Goal: Navigation & Orientation: Understand site structure

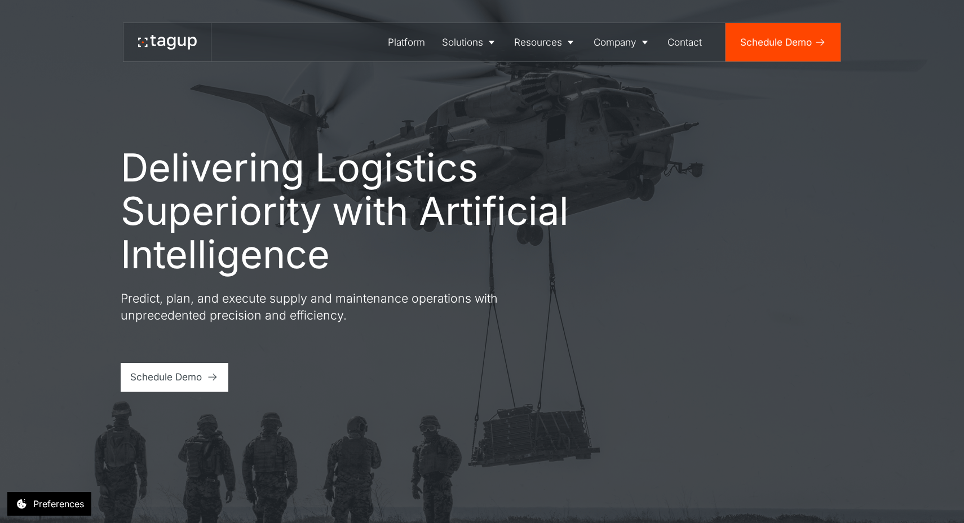
click at [479, 253] on h1 "Delivering Logistics Superiority with Artificial Intelligence" at bounding box center [358, 211] width 474 height 130
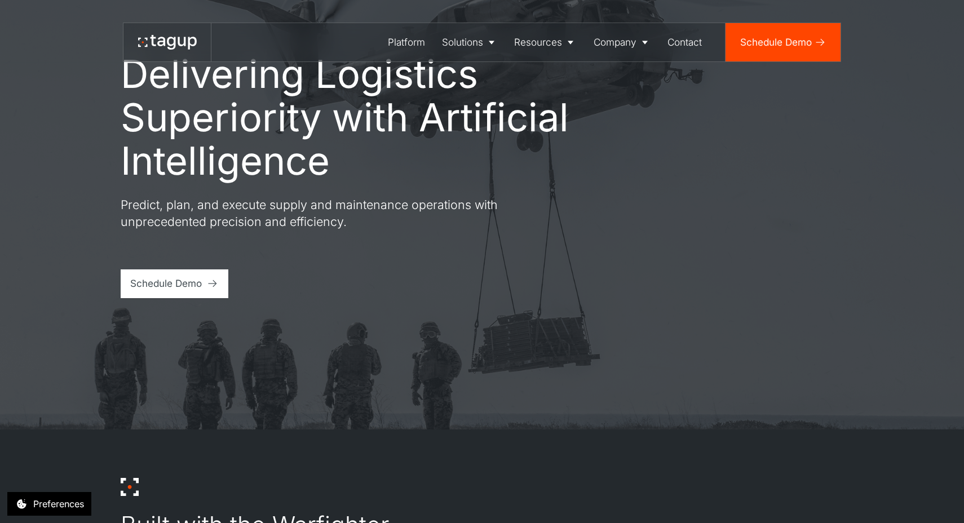
scroll to position [95, 0]
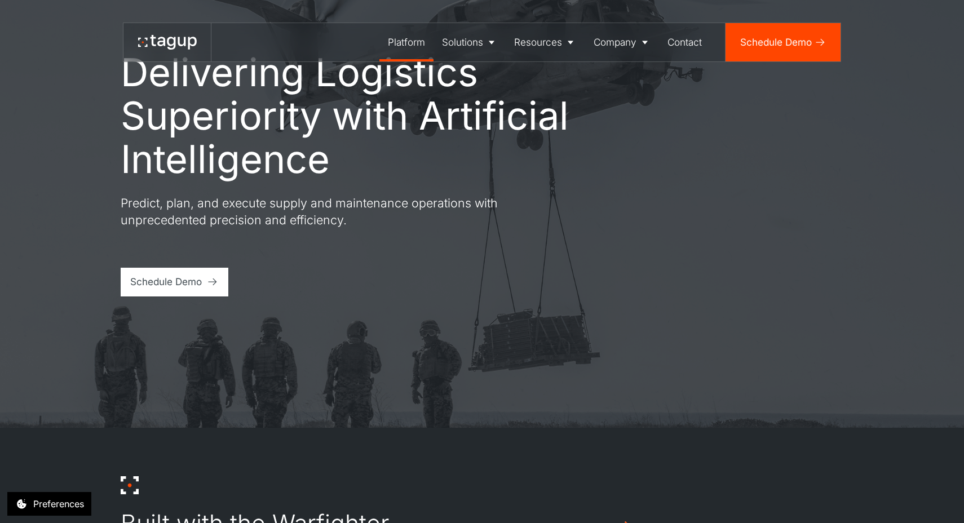
click at [395, 50] on link "Platform" at bounding box center [407, 42] width 54 height 38
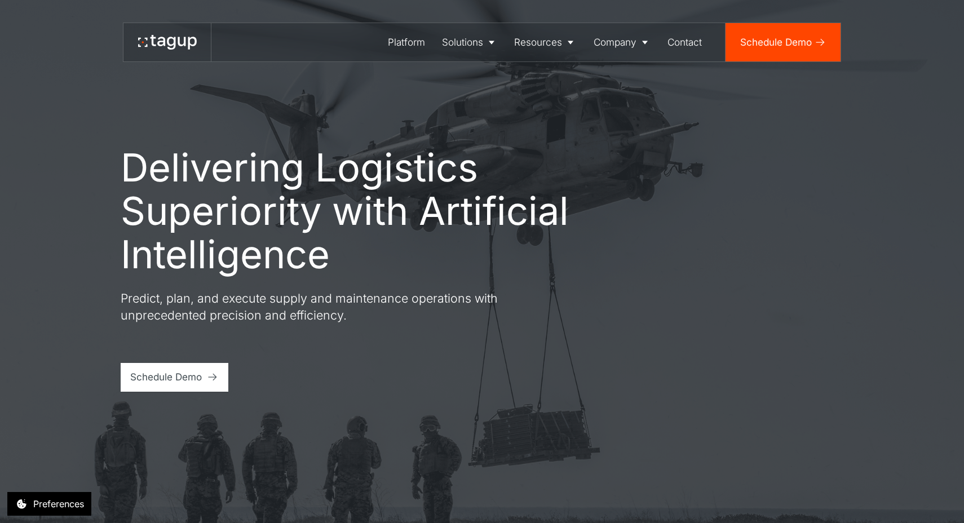
click at [629, 204] on div "Delivering Logistics Superiority with Artificial Intelligence Predict, plan, an…" at bounding box center [483, 269] width 724 height 246
click at [469, 72] on link "Defense" at bounding box center [470, 79] width 57 height 21
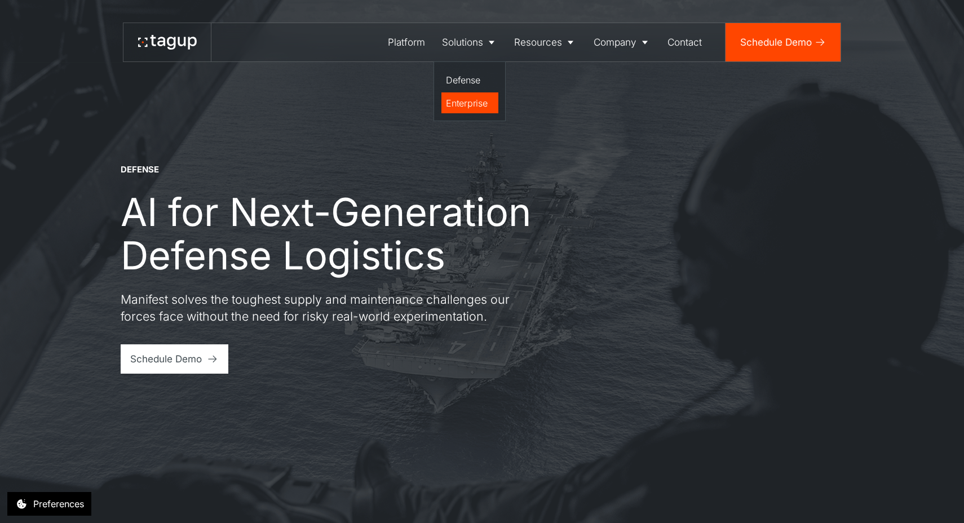
click at [466, 108] on div "Enterprise" at bounding box center [469, 103] width 47 height 14
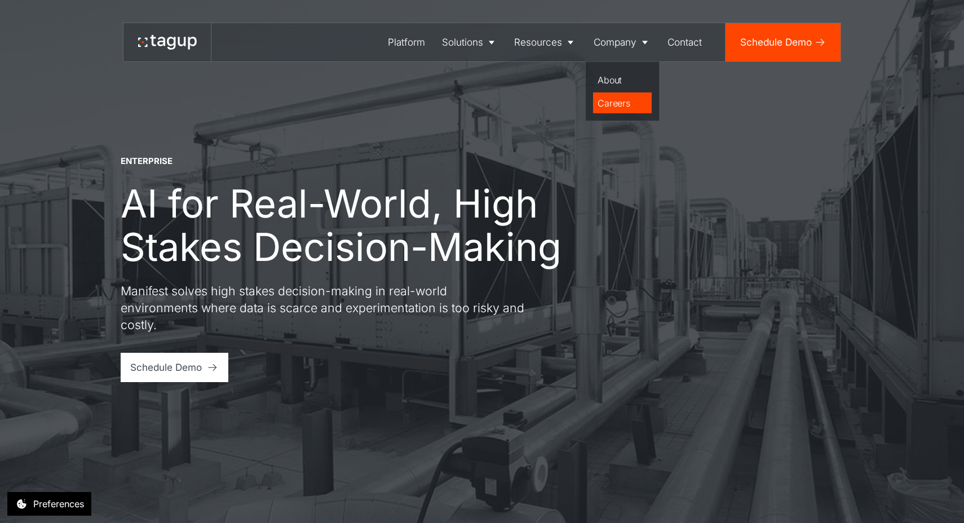
click at [613, 94] on link "Careers" at bounding box center [622, 103] width 59 height 21
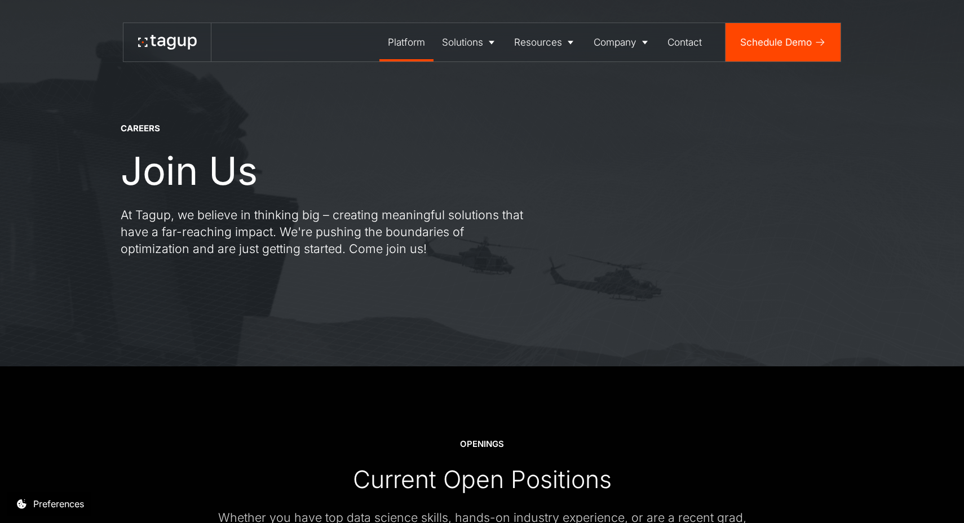
click at [404, 43] on div "Platform" at bounding box center [406, 42] width 37 height 15
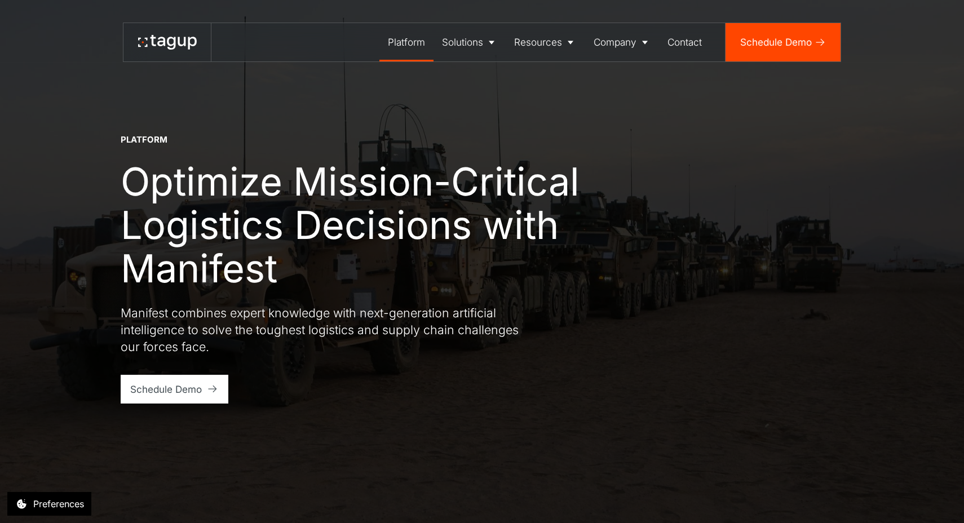
click at [185, 45] on icon at bounding box center [182, 41] width 8 height 9
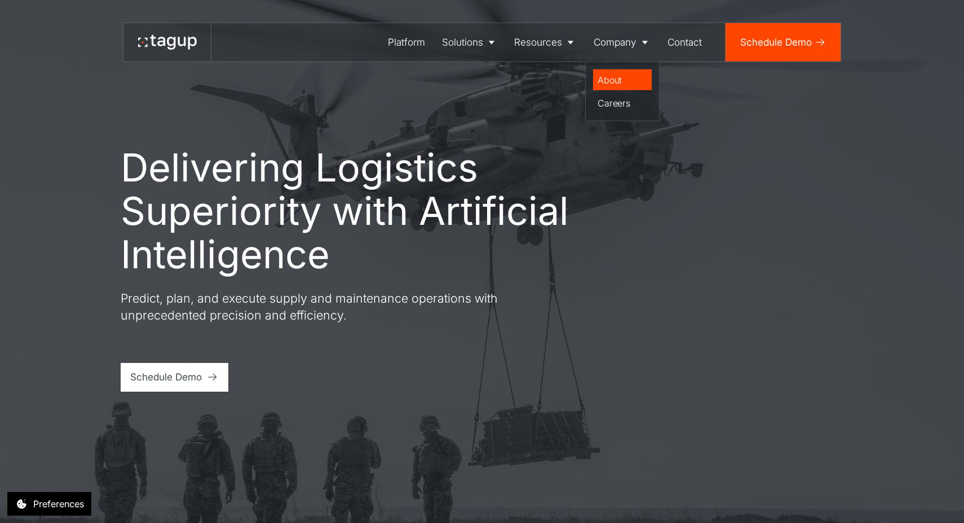
click at [605, 81] on div "About" at bounding box center [622, 80] width 49 height 14
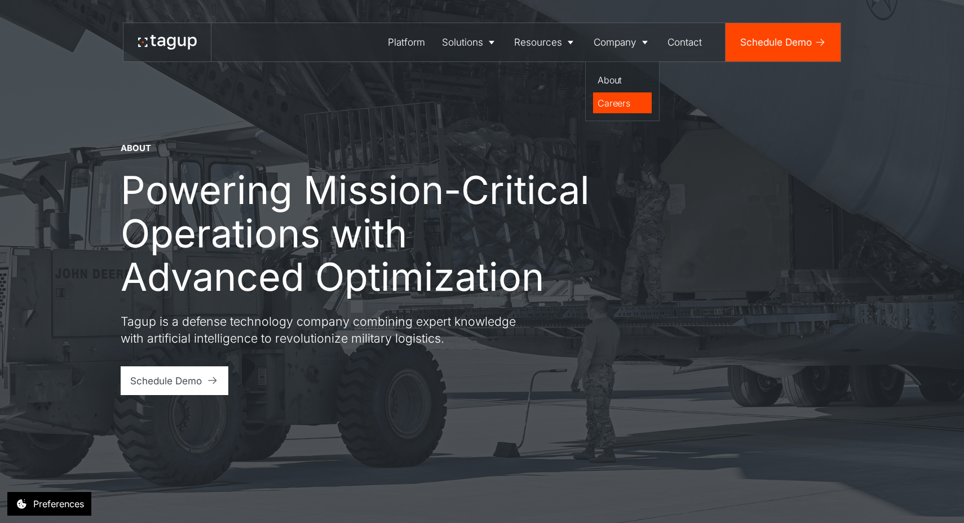
click at [613, 102] on div "Careers" at bounding box center [622, 103] width 49 height 14
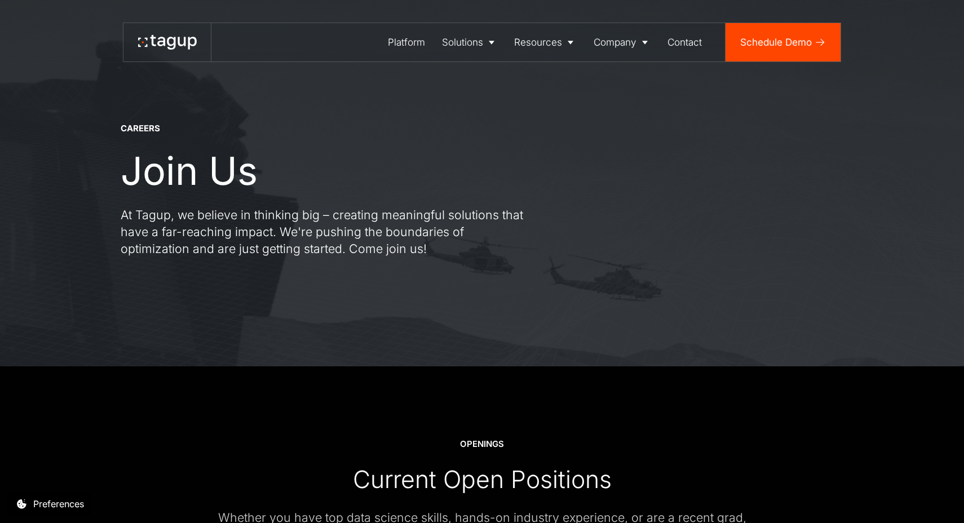
click at [169, 52] on link at bounding box center [167, 42] width 87 height 38
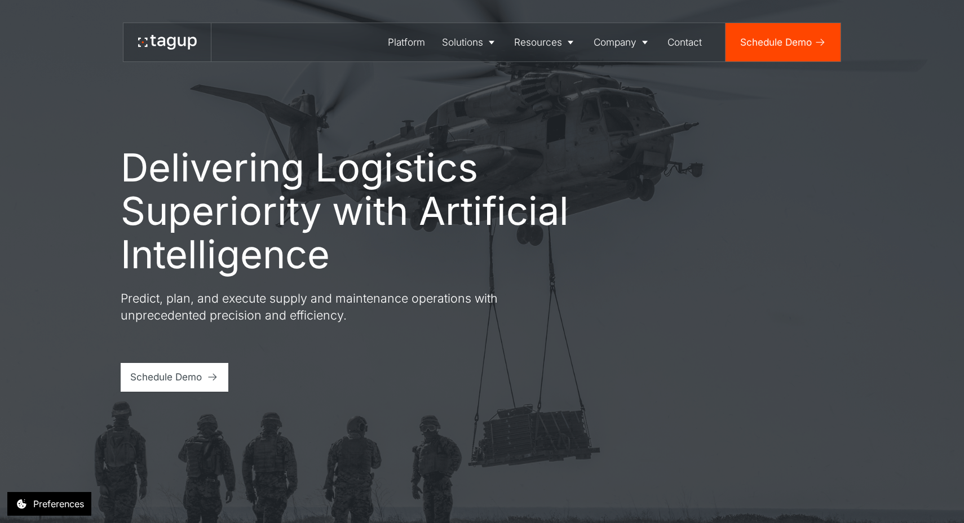
click at [536, 439] on div "Delivering Logistics Superiority with Artificial Intelligence Predict, plan, an…" at bounding box center [482, 261] width 917 height 523
click at [55, 501] on div "Preferences" at bounding box center [58, 504] width 51 height 14
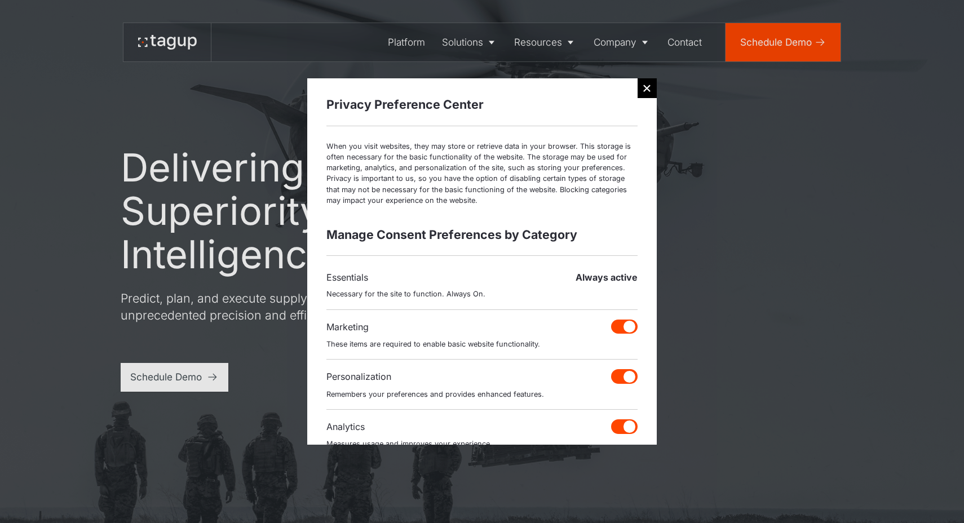
click at [645, 93] on icon "Email Form" at bounding box center [647, 88] width 10 height 10
